Goal: Find specific page/section: Find specific page/section

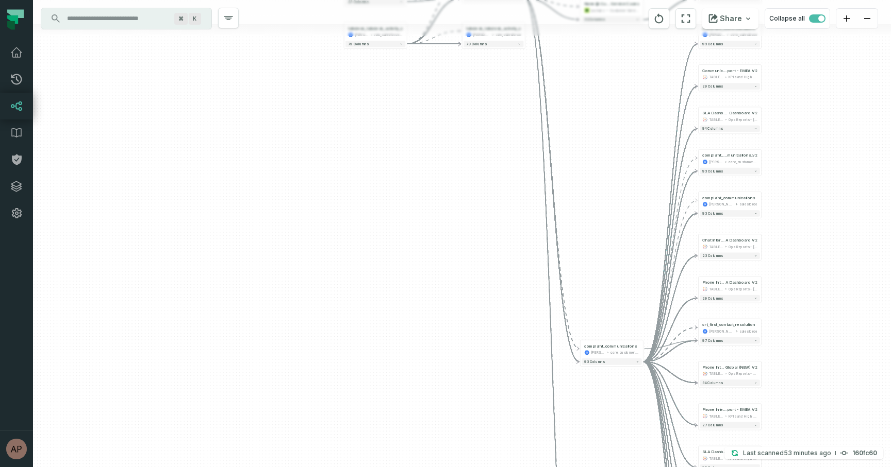
drag, startPoint x: 646, startPoint y: 320, endPoint x: 633, endPoint y: 119, distance: 201.4
click at [633, 119] on div "+ salesforce_users juul-warehouse base_salesforce + 27 columns - complaint_comm…" at bounding box center [462, 233] width 858 height 467
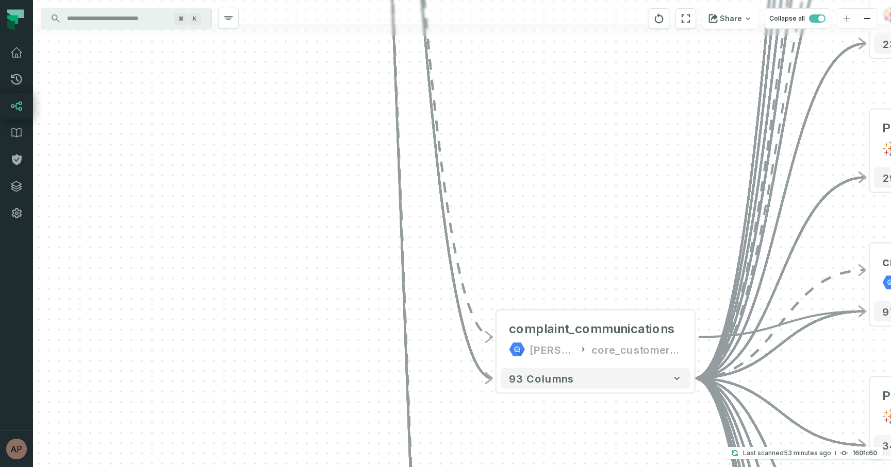
click at [609, 295] on div "+ salesforce_users juul-warehouse base_salesforce + 27 columns - complaint_comm…" at bounding box center [462, 233] width 858 height 467
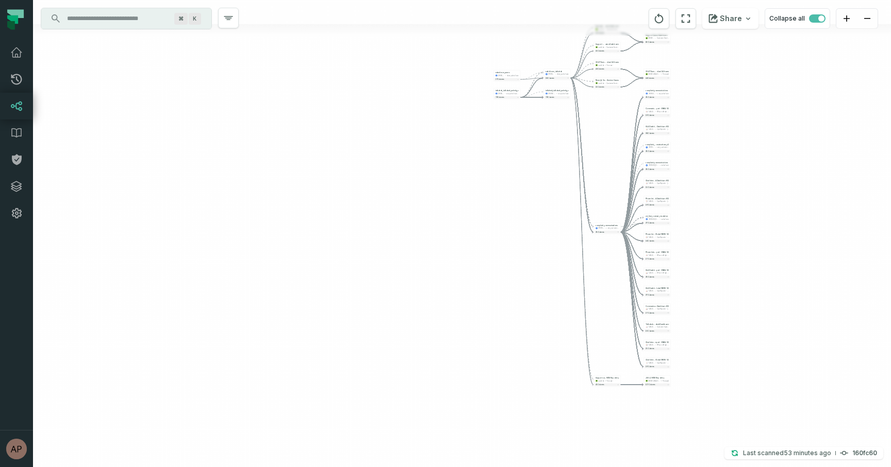
drag, startPoint x: 618, startPoint y: 400, endPoint x: 618, endPoint y: 326, distance: 73.7
click at [618, 326] on div "+ salesforce_users juul-warehouse base_salesforce + 27 columns - complaint_comm…" at bounding box center [462, 233] width 858 height 467
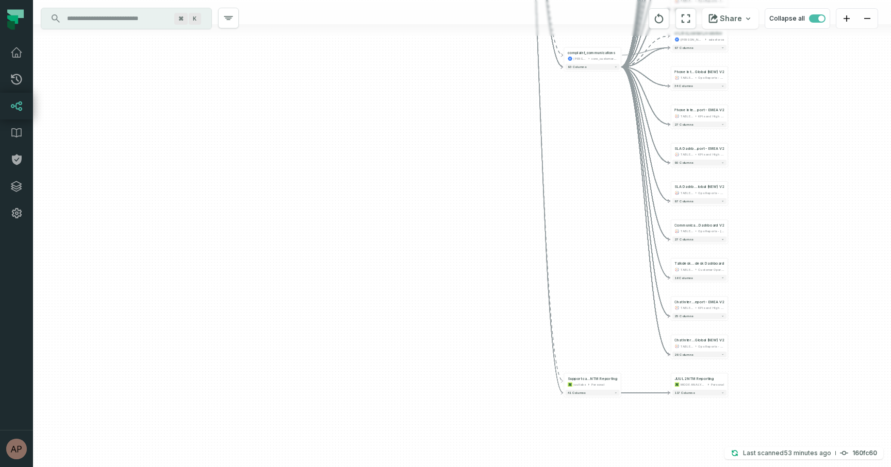
drag, startPoint x: 623, startPoint y: 330, endPoint x: 623, endPoint y: 322, distance: 8.2
click at [623, 321] on div "+ salesforce_users juul-warehouse base_salesforce + 27 columns - complaint_comm…" at bounding box center [462, 233] width 858 height 467
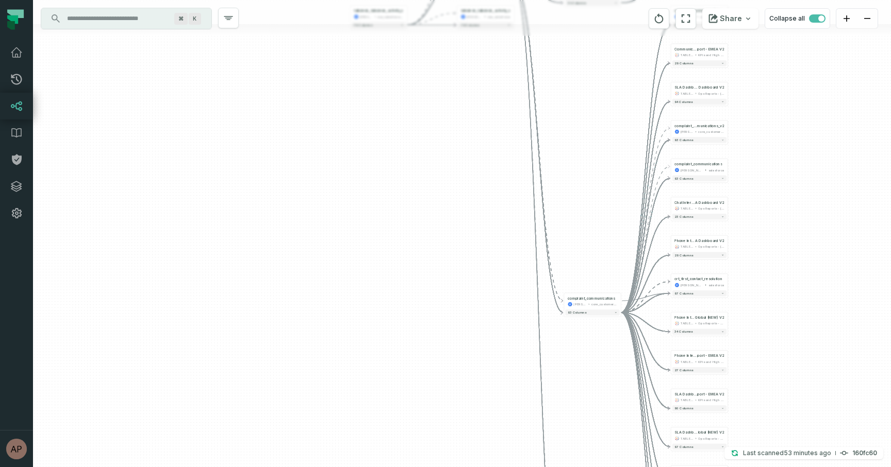
drag, startPoint x: 608, startPoint y: 233, endPoint x: 606, endPoint y: 511, distance: 277.8
click at [606, 467] on html "Pull Requests Dashboard Lineage Data Catalog Policies Integrations Settings Ary…" at bounding box center [445, 233] width 891 height 467
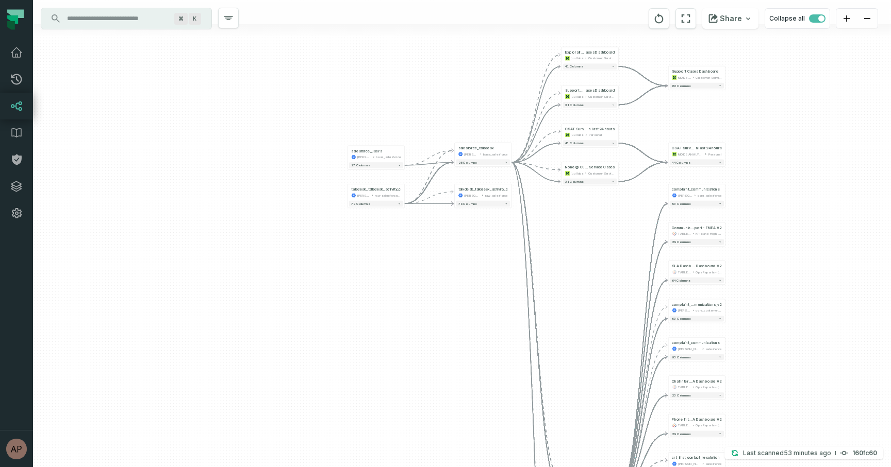
drag, startPoint x: 602, startPoint y: 248, endPoint x: 601, endPoint y: 395, distance: 146.4
click at [601, 395] on div "+ salesforce_users juul-warehouse base_salesforce + 27 columns - complaint_comm…" at bounding box center [462, 233] width 858 height 467
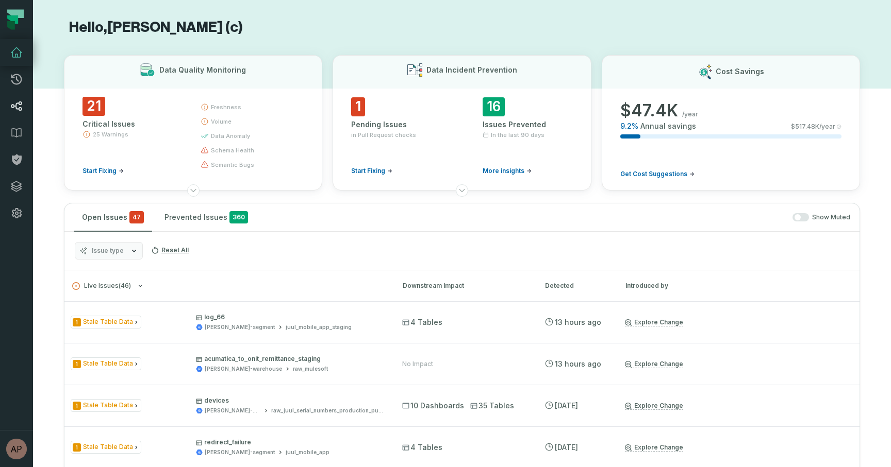
click at [14, 111] on icon at bounding box center [16, 106] width 12 height 12
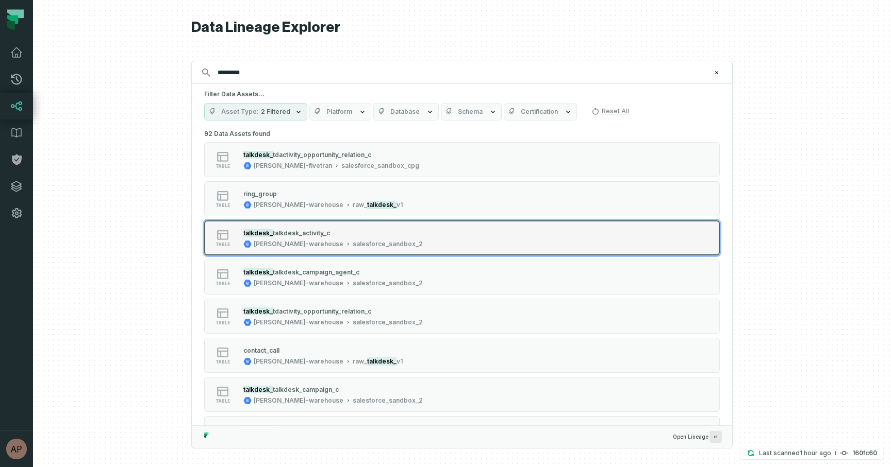
type input "*********"
click at [323, 249] on button "table talkdesk_ talkdesk_activity_c juul-warehouse salesforce_sandbox_2" at bounding box center [461, 238] width 515 height 35
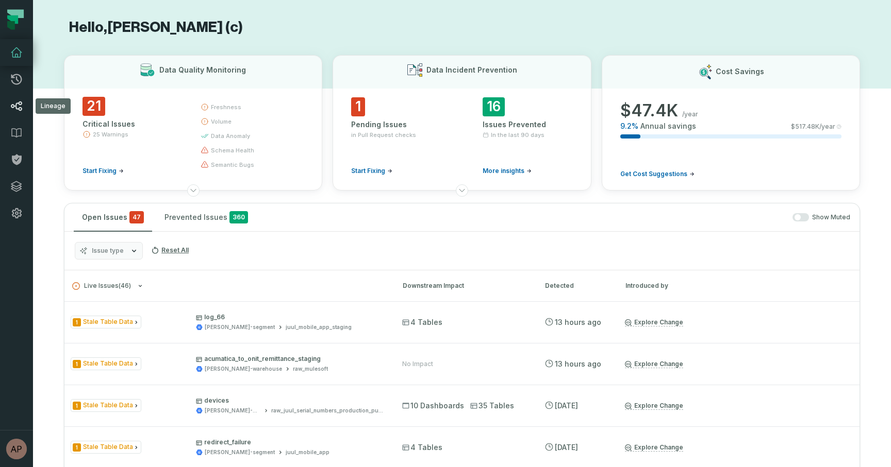
click at [15, 114] on link "Lineage" at bounding box center [16, 106] width 33 height 27
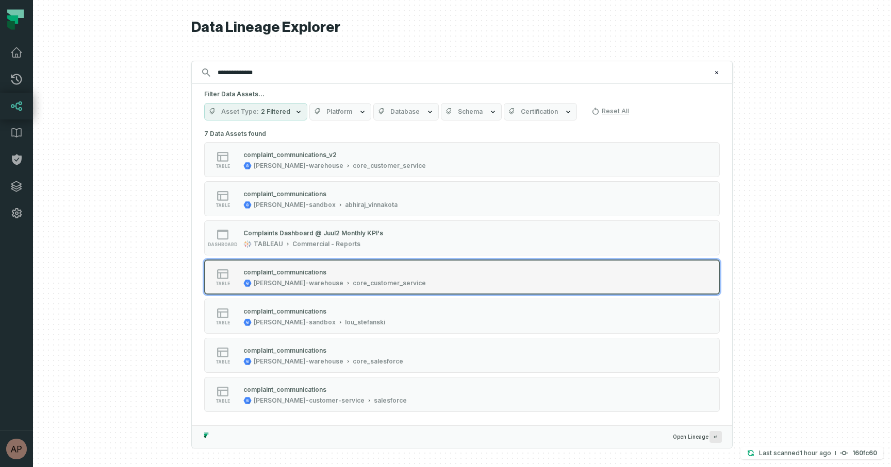
type input "**********"
click at [345, 281] on icon "Suggestions" at bounding box center [347, 283] width 5 height 5
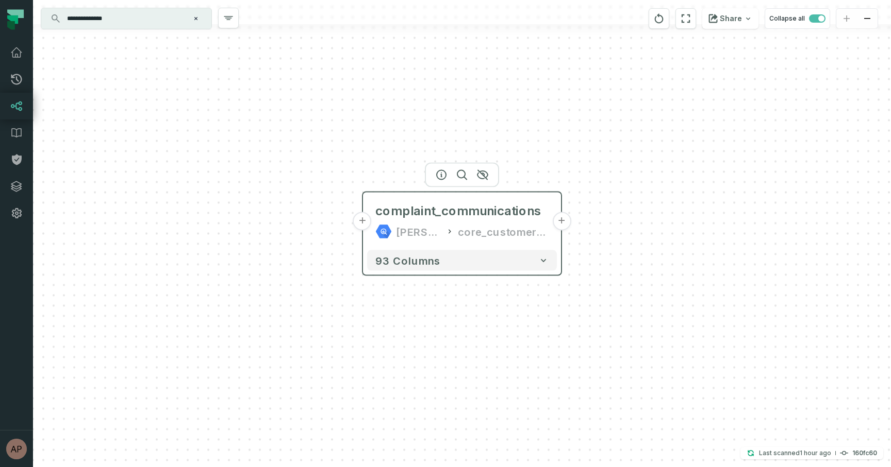
click at [361, 222] on button "+" at bounding box center [362, 221] width 19 height 19
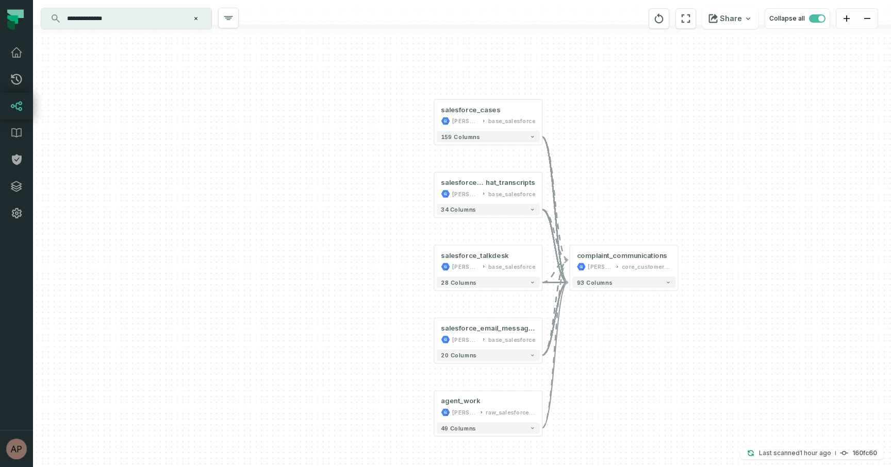
drag, startPoint x: 576, startPoint y: 140, endPoint x: 576, endPoint y: 162, distance: 22.2
click at [576, 162] on div "+ salesforce_cases juul-warehouse base_salesforce + 159 columns + salesforce_li…" at bounding box center [462, 233] width 858 height 467
click at [432, 261] on button "+" at bounding box center [434, 261] width 10 height 10
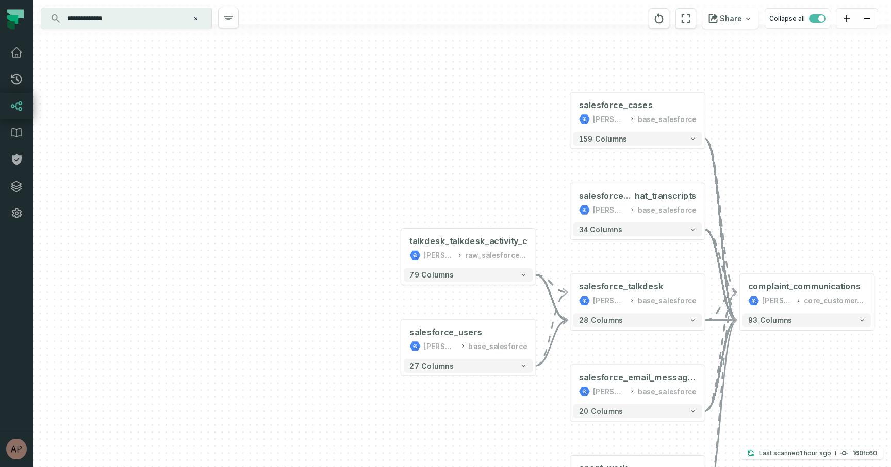
drag, startPoint x: 770, startPoint y: 162, endPoint x: 756, endPoint y: 212, distance: 51.9
click at [756, 212] on div "talkdesk_talkdesk_activity_c juul-warehouse raw_salesforce_v2 + 79 columns + sa…" at bounding box center [462, 233] width 858 height 467
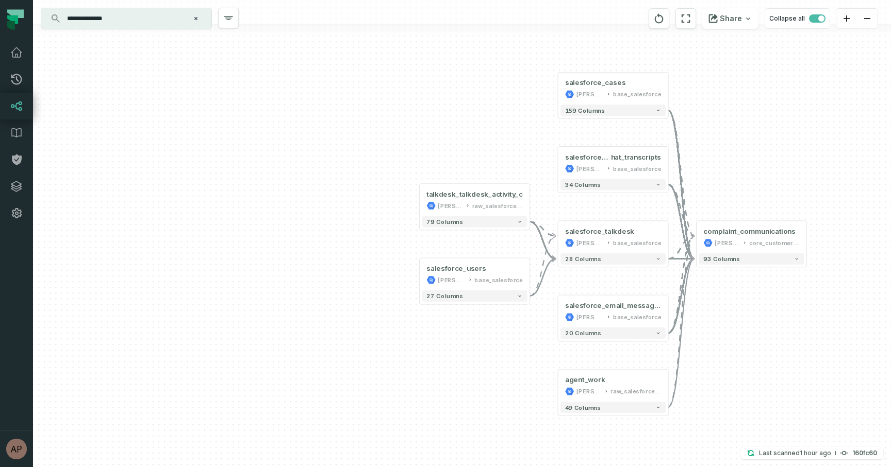
drag, startPoint x: 538, startPoint y: 169, endPoint x: 505, endPoint y: 141, distance: 43.1
click at [505, 141] on div "talkdesk_talkdesk_activity_c juul-warehouse raw_salesforce_v2 + 79 columns + sa…" at bounding box center [462, 233] width 858 height 467
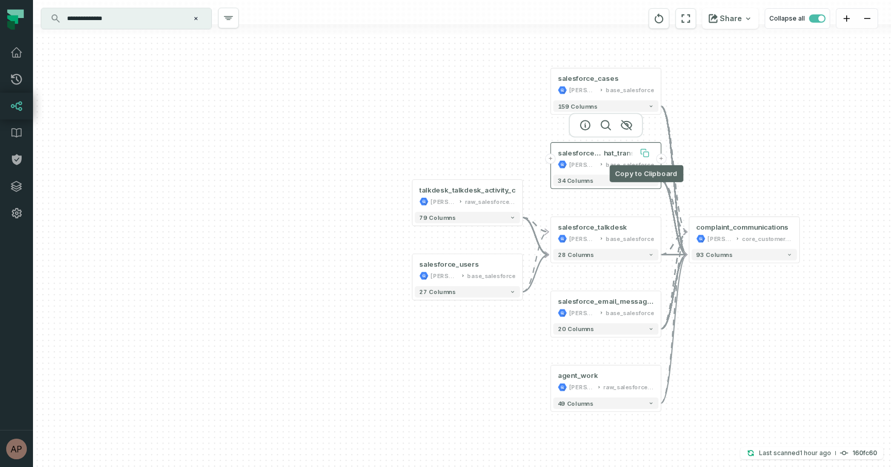
click at [647, 153] on icon at bounding box center [645, 154] width 5 height 5
